Goal: Find specific page/section: Find specific page/section

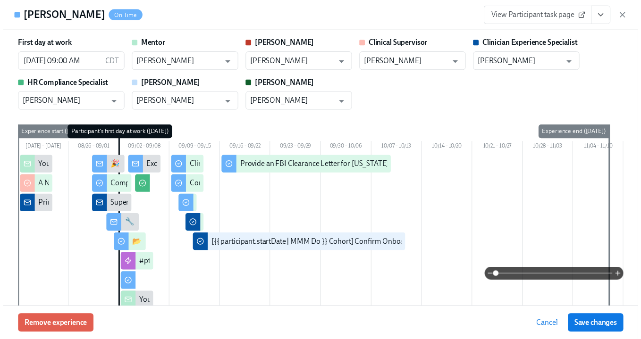
scroll to position [1133, 0]
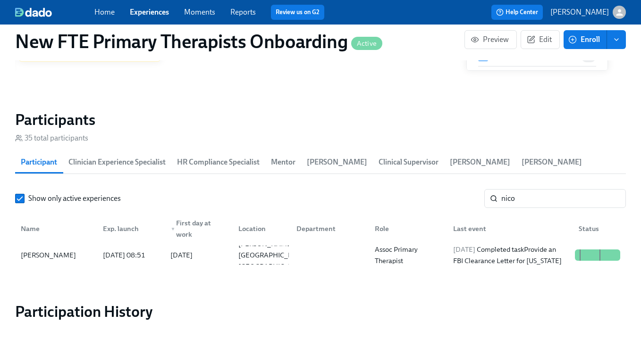
click at [153, 14] on link "Experiences" at bounding box center [149, 12] width 39 height 9
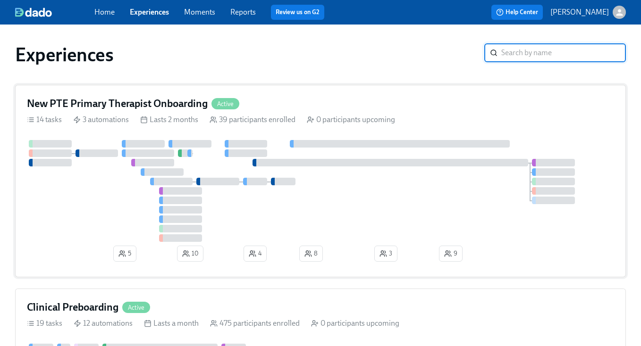
click at [350, 99] on div "New PTE Primary Therapist Onboarding Active" at bounding box center [320, 104] width 587 height 14
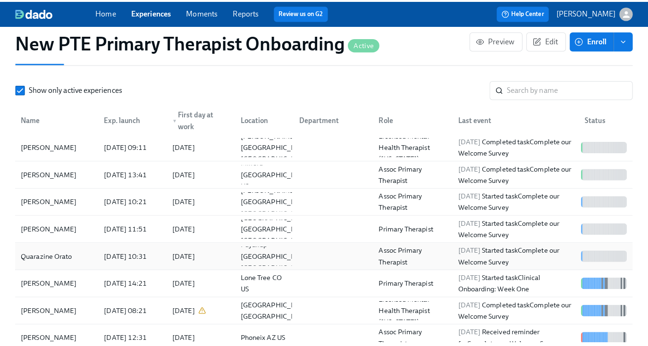
scroll to position [953, 0]
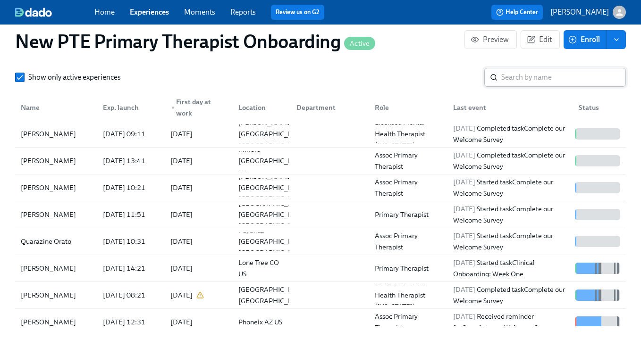
click at [559, 71] on input "search" at bounding box center [563, 77] width 125 height 19
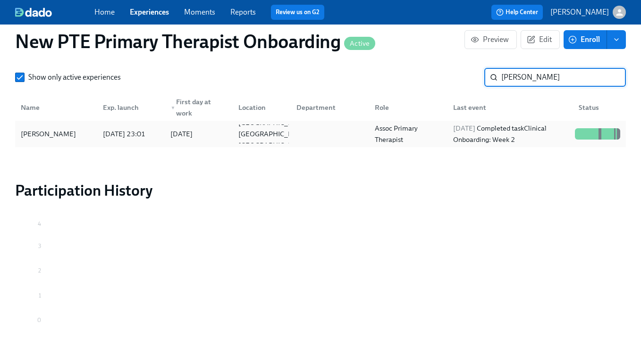
type input "[PERSON_NAME]"
click at [76, 130] on div "[PERSON_NAME]" at bounding box center [56, 134] width 78 height 19
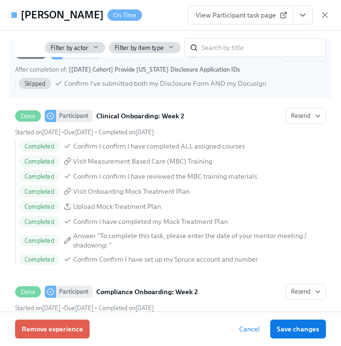
scroll to position [0, 6241]
